Goal: Find specific page/section: Find specific page/section

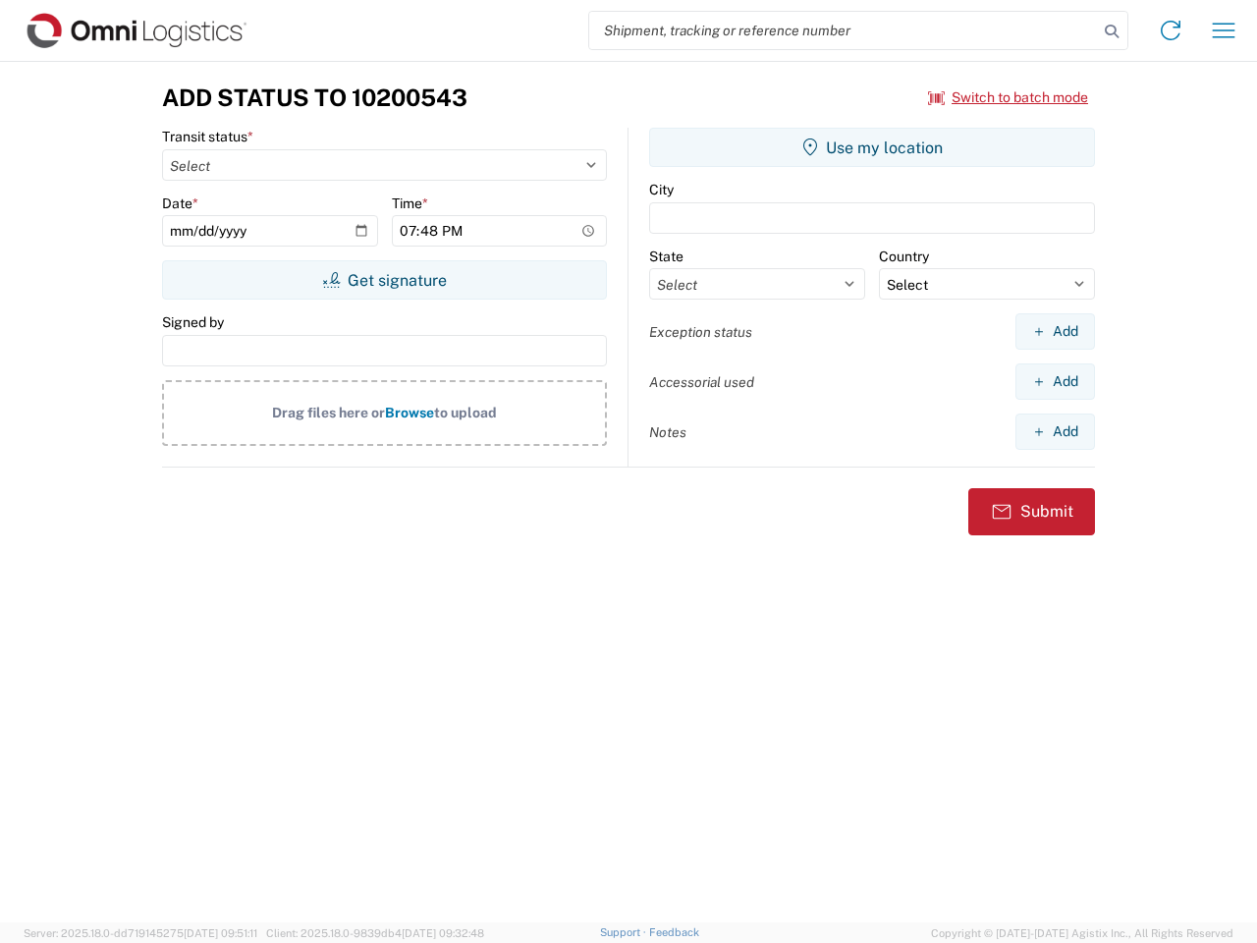
click at [843, 30] on input "search" at bounding box center [843, 30] width 509 height 37
click at [1111, 31] on icon at bounding box center [1111, 31] width 27 height 27
click at [1170, 30] on icon at bounding box center [1170, 30] width 31 height 31
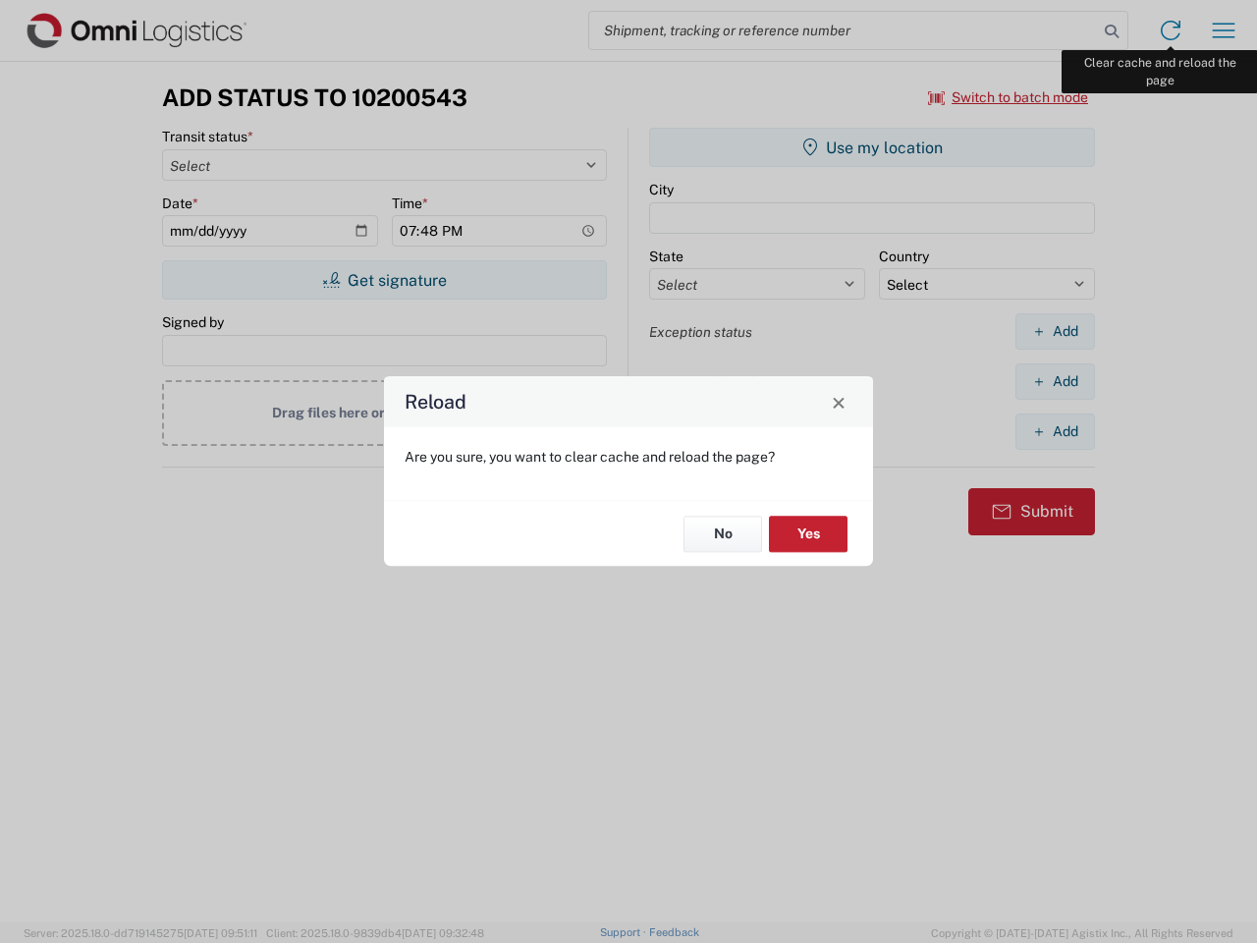
click at [1223, 30] on div "Reload Are you sure, you want to clear cache and reload the page? No Yes" at bounding box center [628, 471] width 1257 height 943
click at [1008, 97] on div "Reload Are you sure, you want to clear cache and reload the page? No Yes" at bounding box center [628, 471] width 1257 height 943
click at [384, 280] on div "Reload Are you sure, you want to clear cache and reload the page? No Yes" at bounding box center [628, 471] width 1257 height 943
click at [872, 147] on div "Reload Are you sure, you want to clear cache and reload the page? No Yes" at bounding box center [628, 471] width 1257 height 943
click at [1055, 331] on div "Reload Are you sure, you want to clear cache and reload the page? No Yes" at bounding box center [628, 471] width 1257 height 943
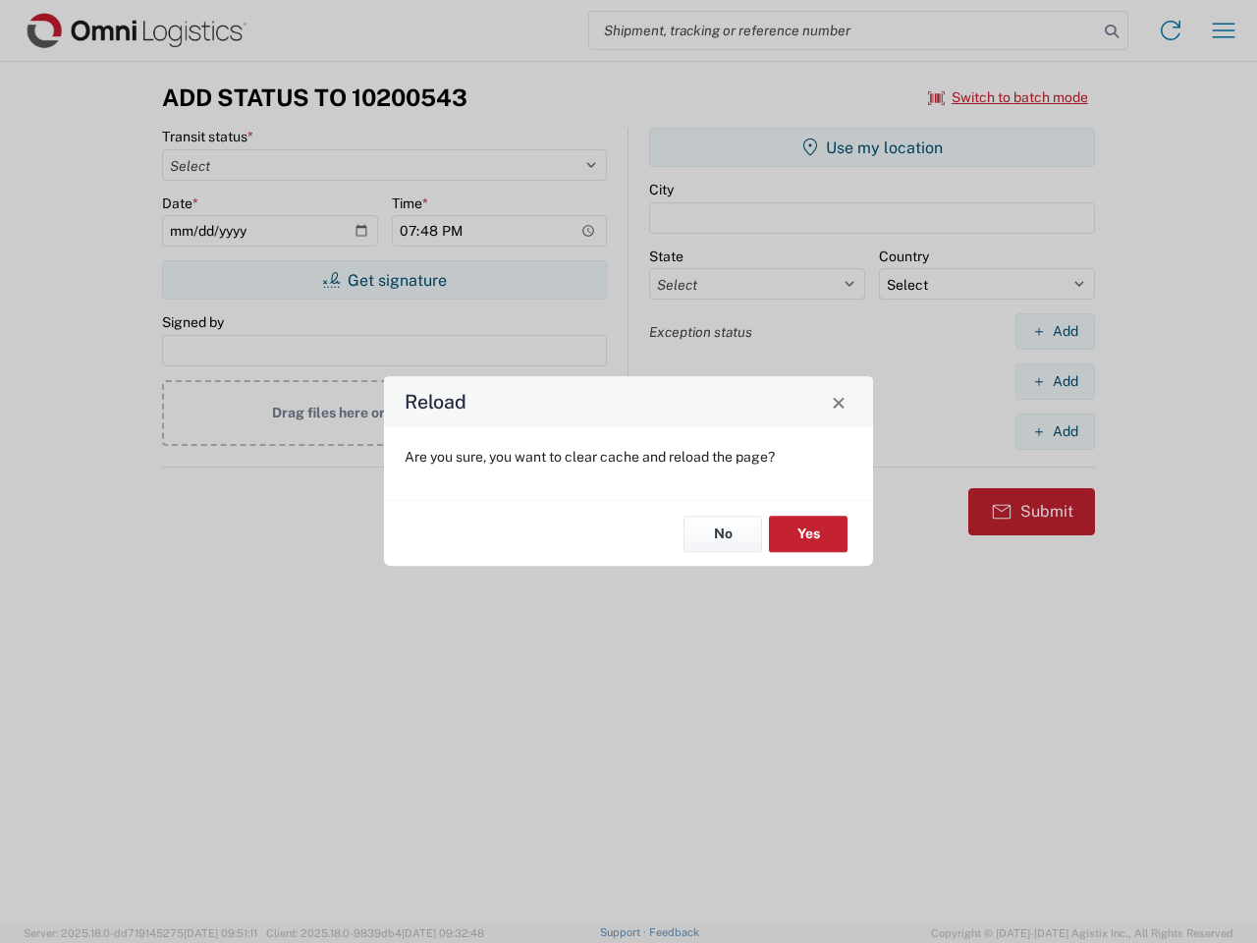
click at [1055, 381] on div "Reload Are you sure, you want to clear cache and reload the page? No Yes" at bounding box center [628, 471] width 1257 height 943
click at [1055, 431] on div "Reload Are you sure, you want to clear cache and reload the page? No Yes" at bounding box center [628, 471] width 1257 height 943
